Goal: Task Accomplishment & Management: Use online tool/utility

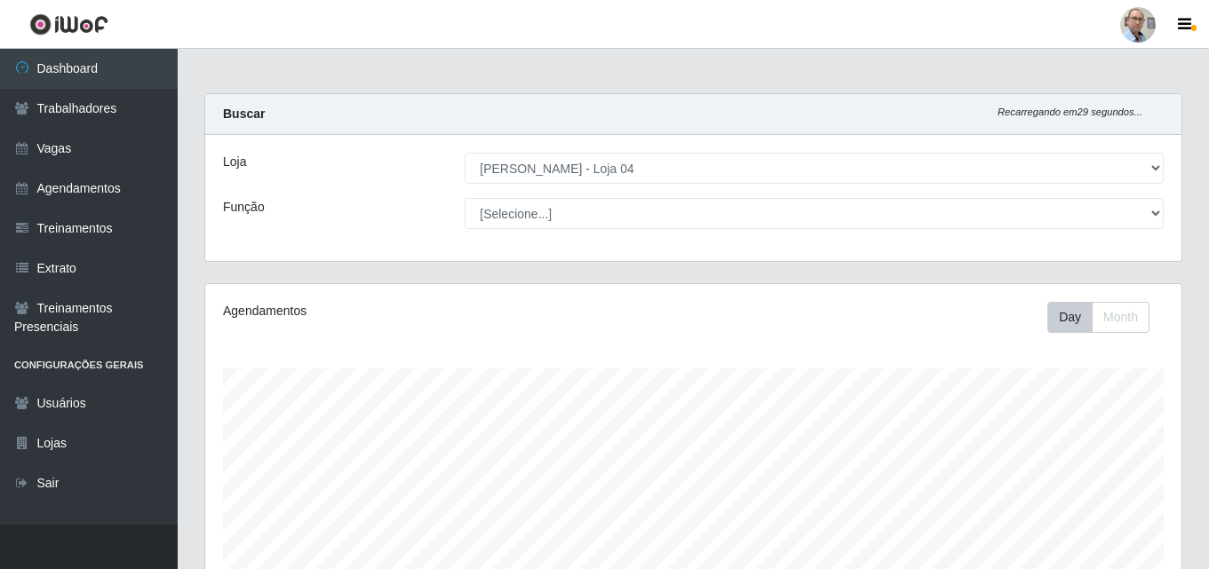
select select "251"
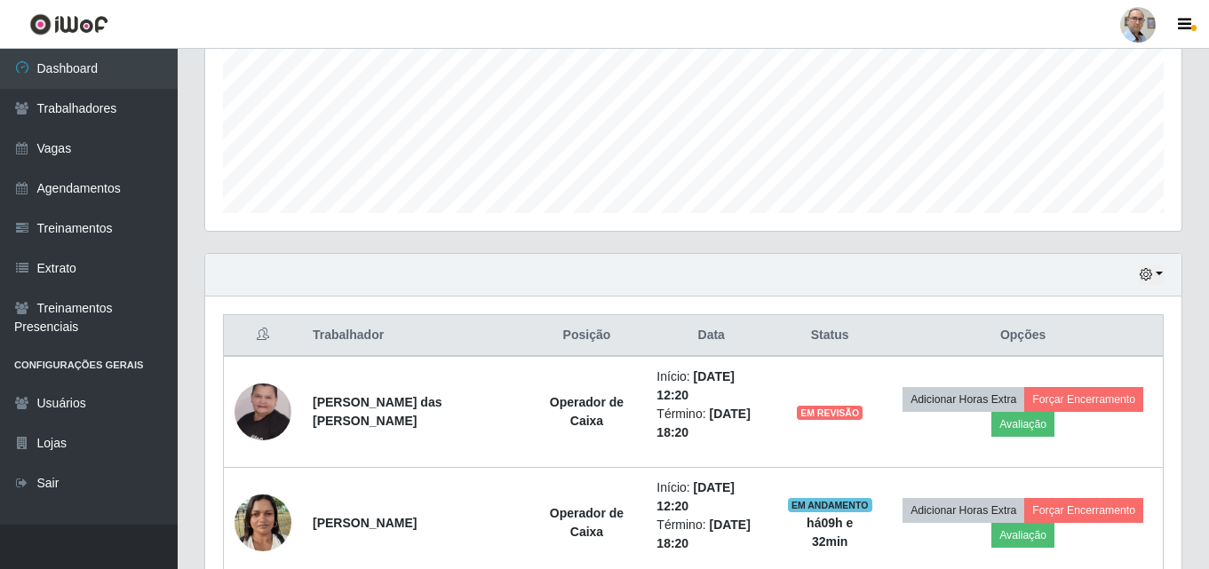
scroll to position [444, 0]
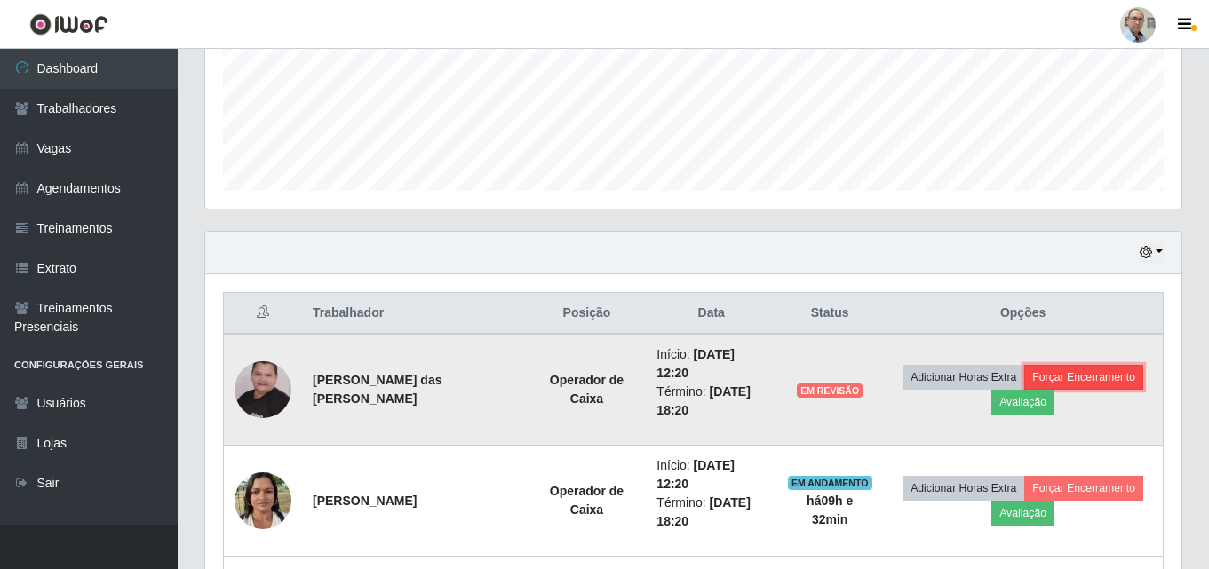
click at [1086, 375] on button "Forçar Encerramento" at bounding box center [1083, 377] width 119 height 25
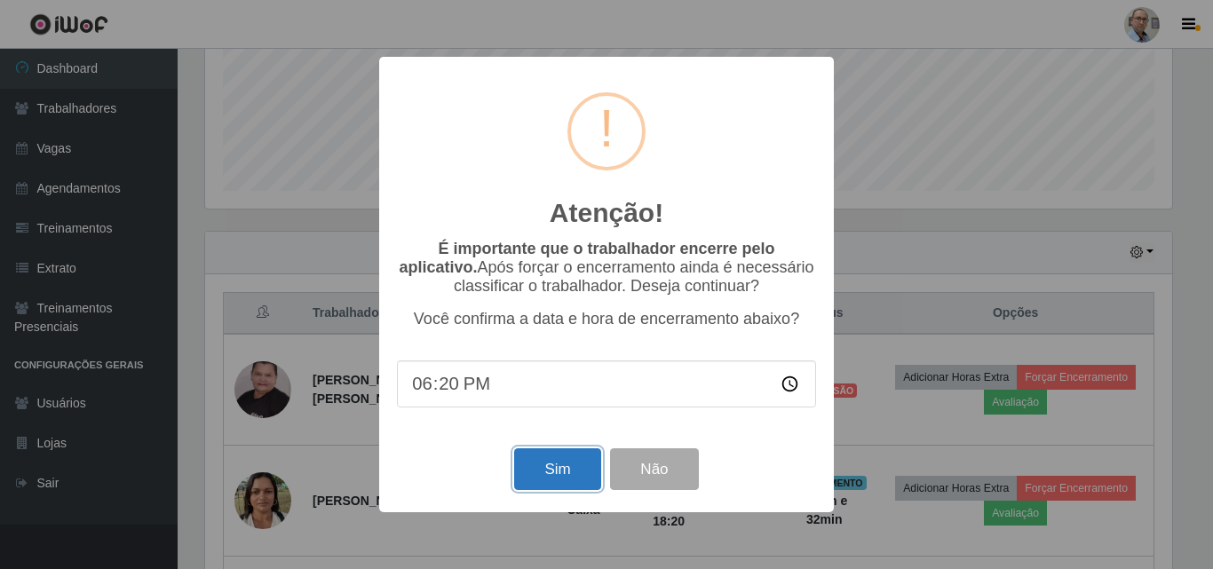
click at [541, 471] on button "Sim" at bounding box center [557, 469] width 86 height 42
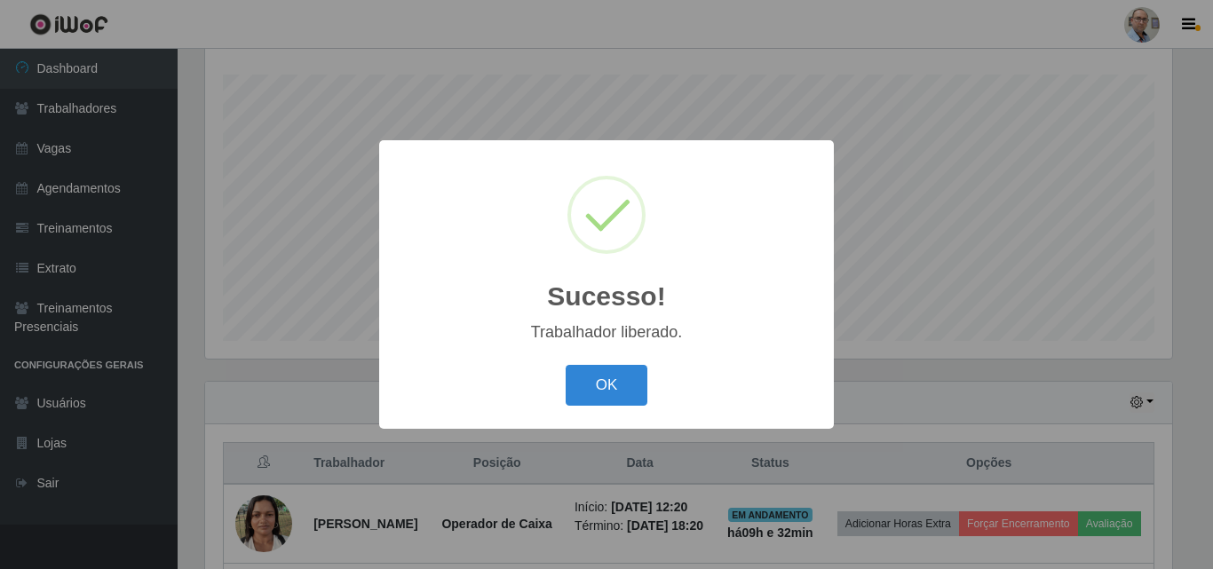
click at [917, 404] on div "Sucesso! × Trabalhador liberado. OK Cancel" at bounding box center [606, 284] width 1213 height 569
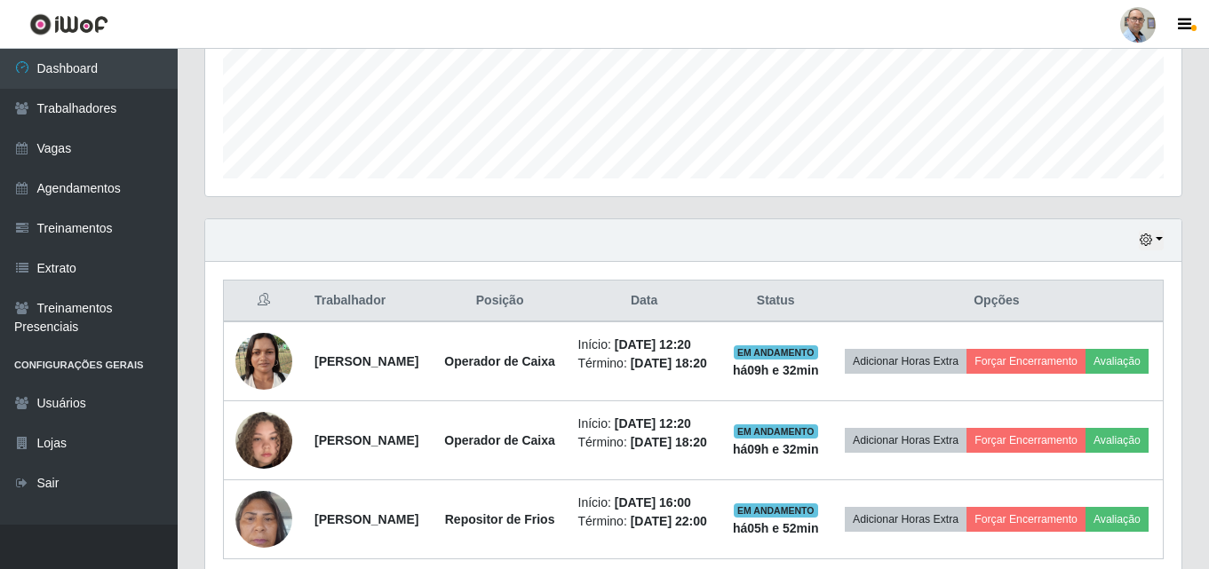
scroll to position [560, 0]
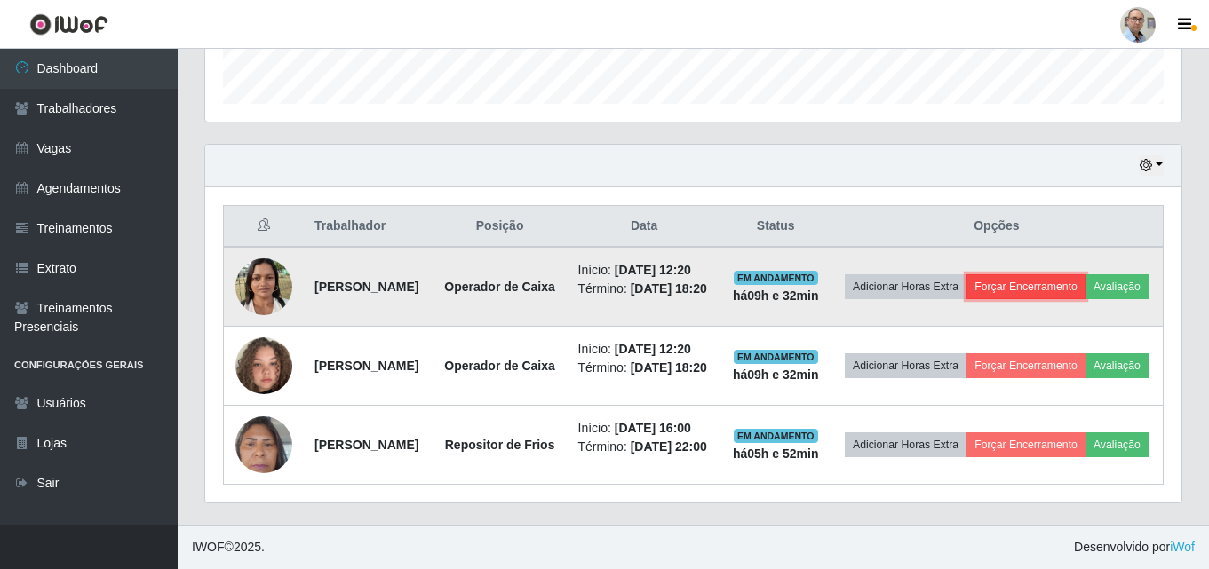
click at [1085, 274] on button "Forçar Encerramento" at bounding box center [1025, 286] width 119 height 25
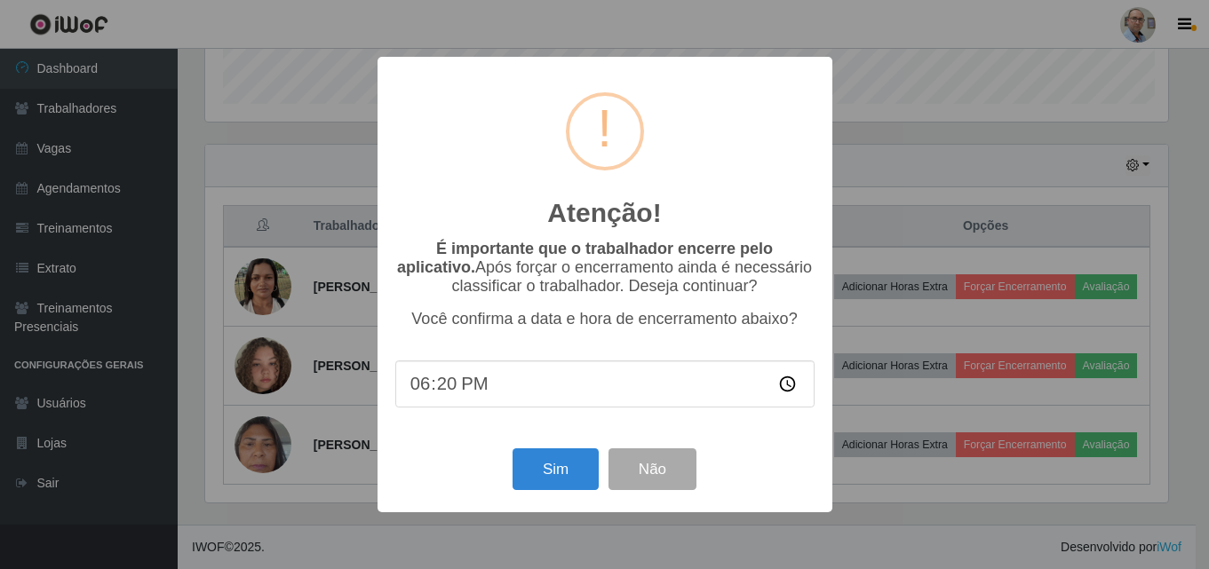
scroll to position [369, 967]
click at [544, 466] on button "Sim" at bounding box center [557, 469] width 86 height 42
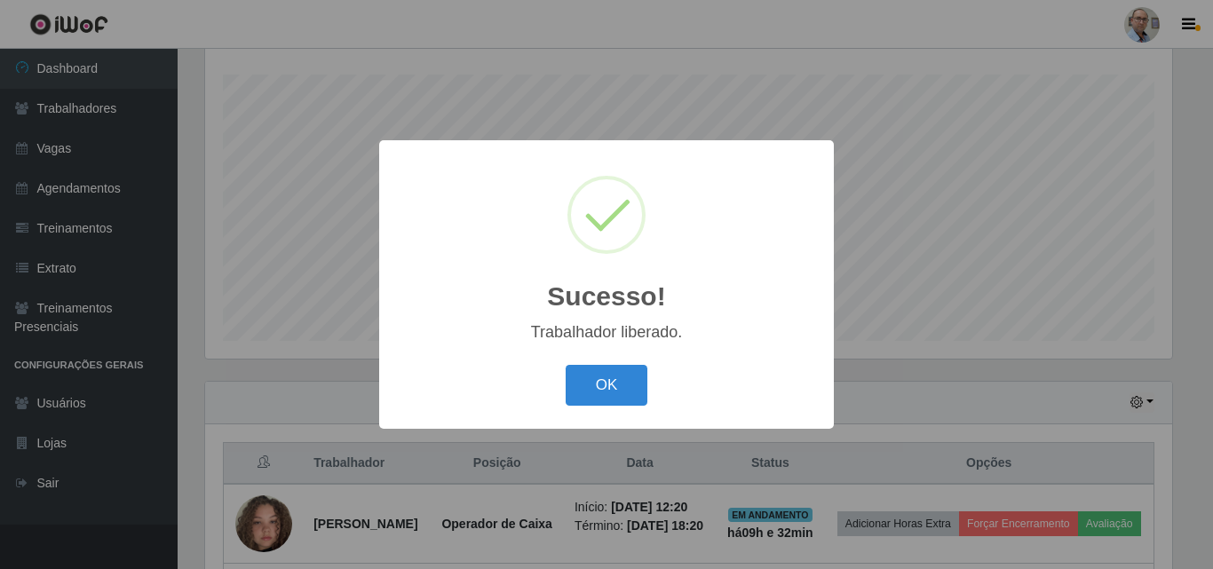
click at [1117, 372] on div "Sucesso! × Trabalhador liberado. OK Cancel" at bounding box center [606, 284] width 1213 height 569
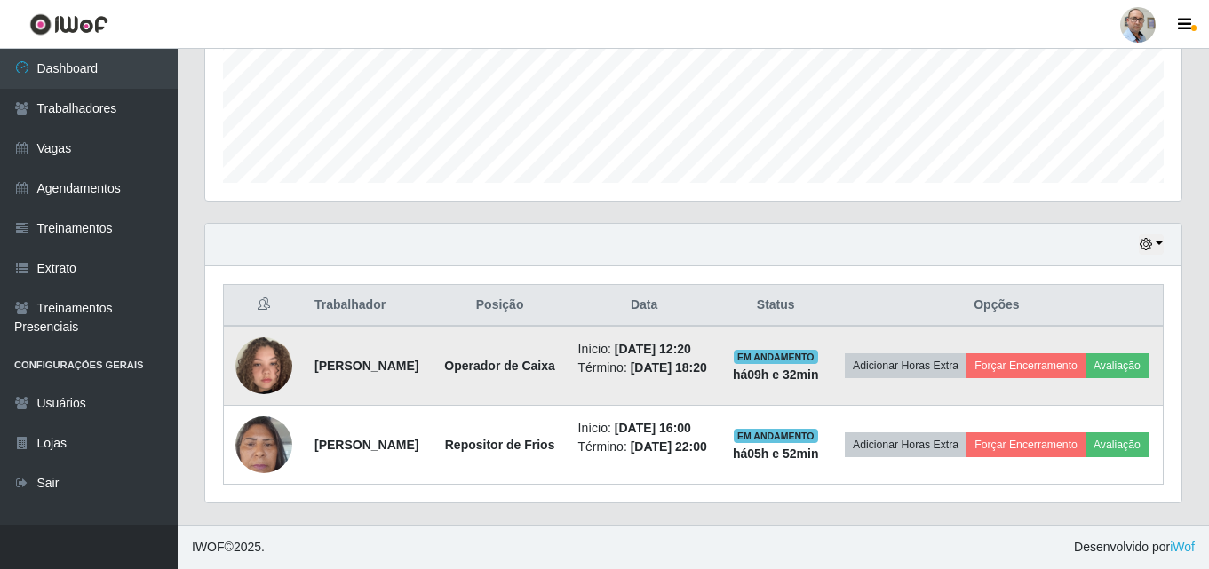
scroll to position [516, 0]
click at [1083, 353] on button "Forçar Encerramento" at bounding box center [1025, 365] width 119 height 25
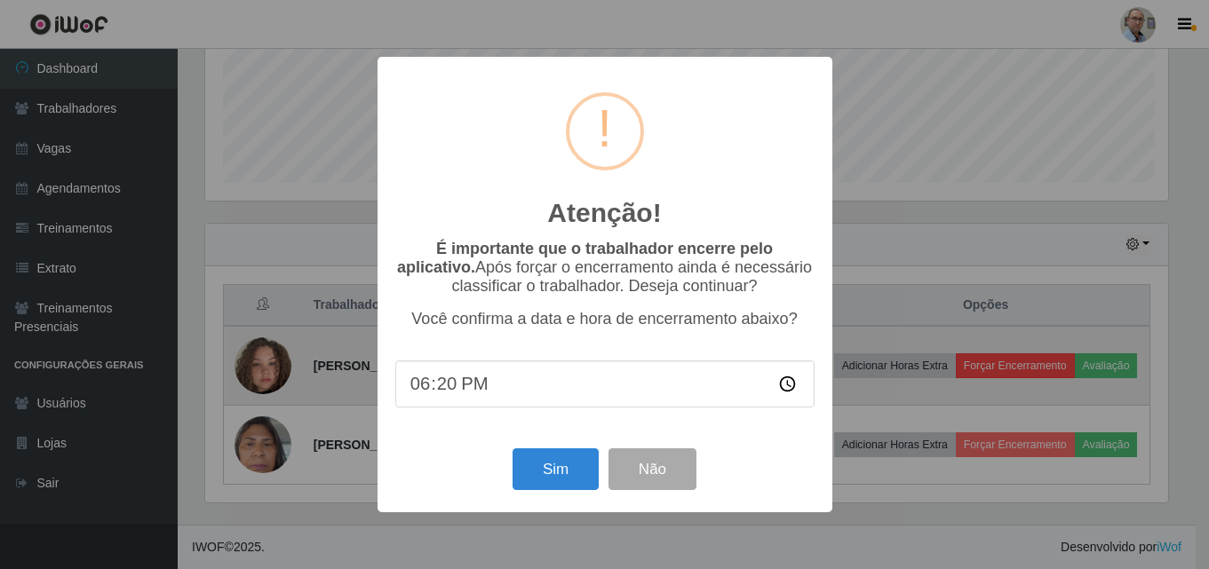
scroll to position [369, 967]
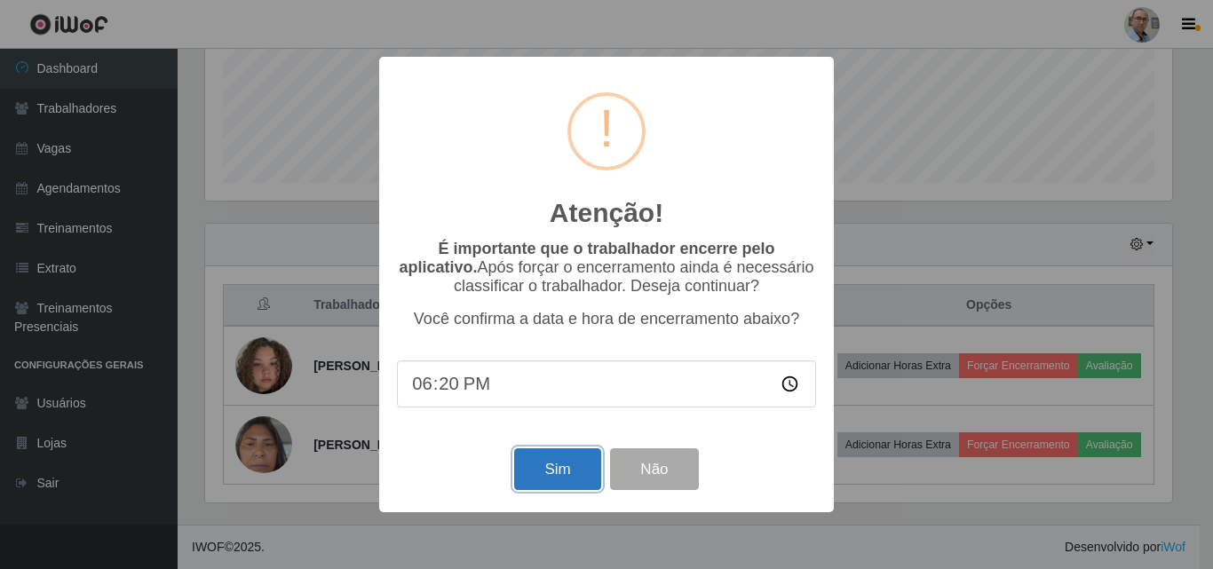
click at [552, 481] on button "Sim" at bounding box center [557, 469] width 86 height 42
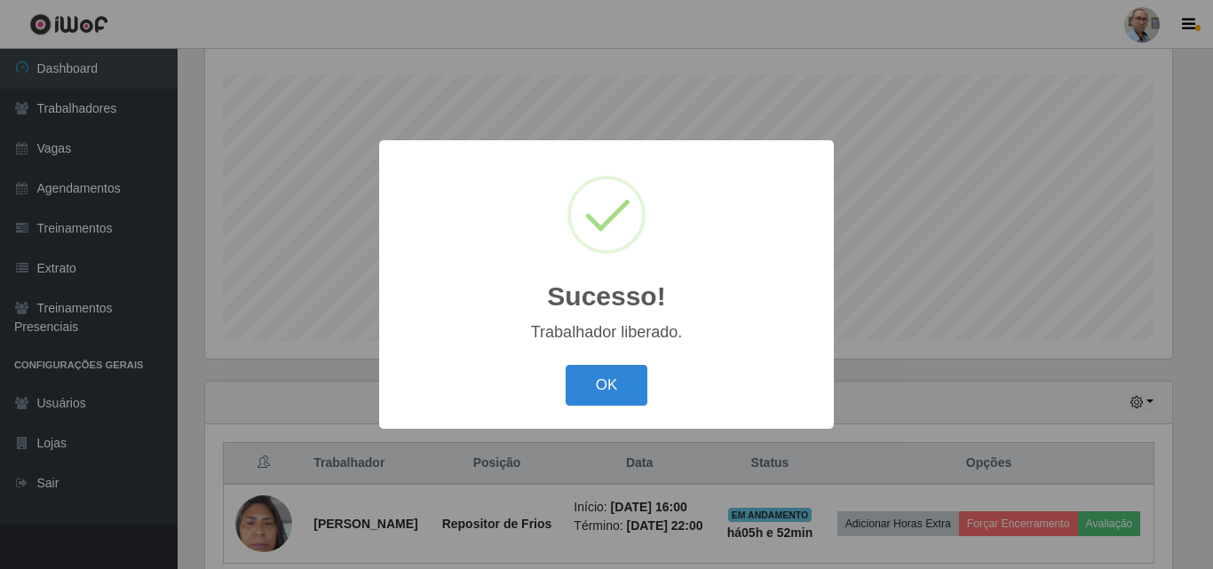
click at [887, 387] on div "Sucesso! × Trabalhador liberado. OK Cancel" at bounding box center [606, 284] width 1213 height 569
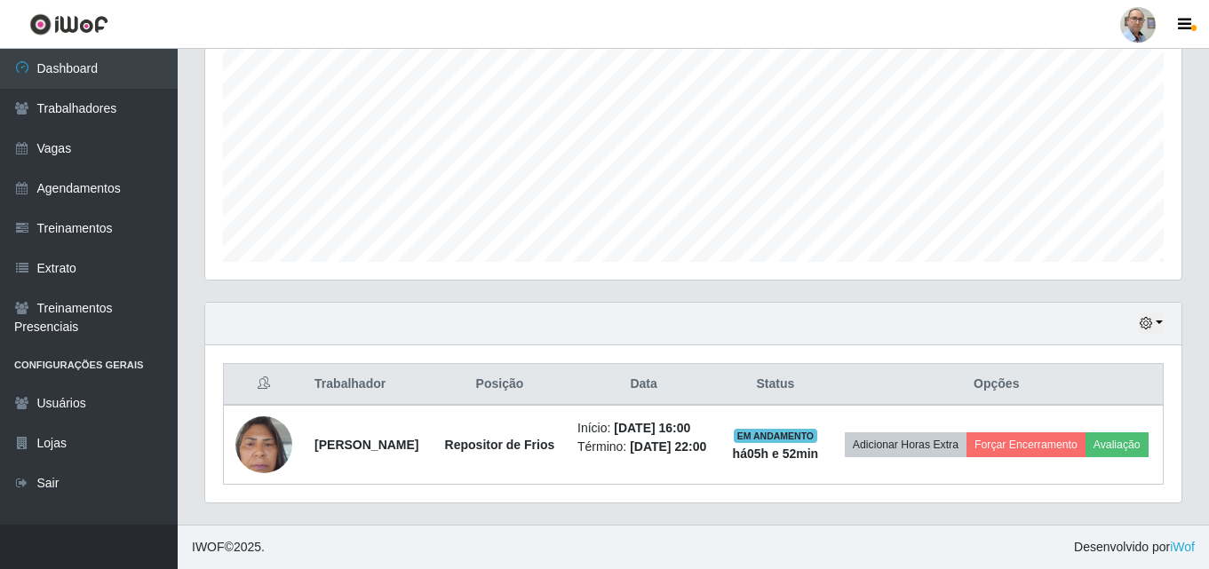
scroll to position [0, 0]
